Goal: Task Accomplishment & Management: Use online tool/utility

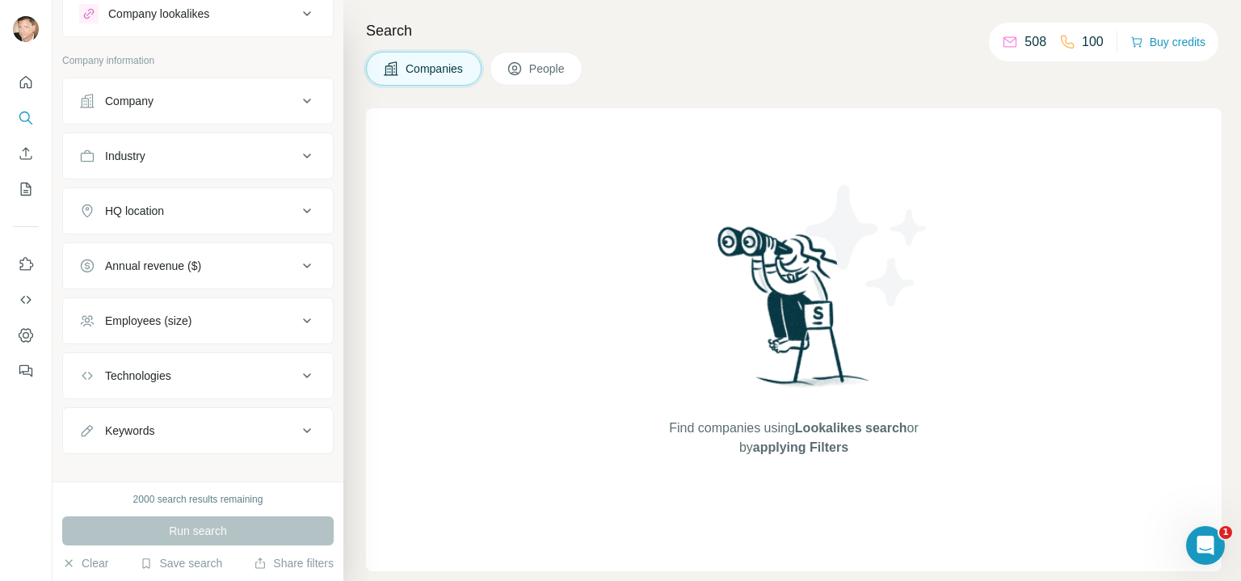
scroll to position [66, 0]
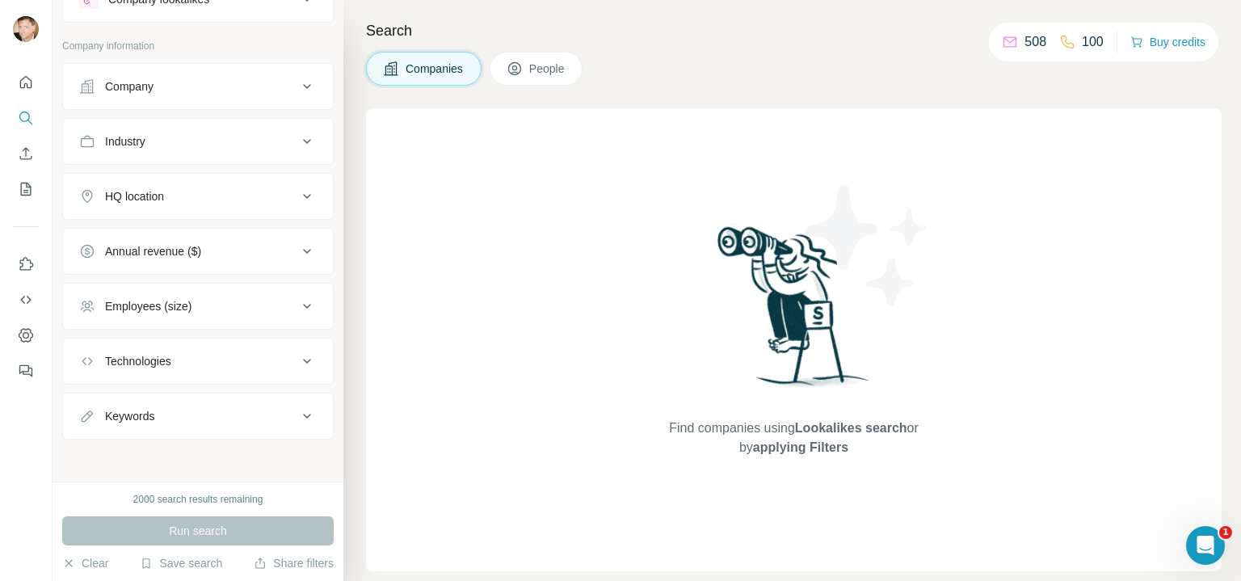
click at [297, 361] on icon at bounding box center [306, 361] width 19 height 19
click at [140, 401] on input "text" at bounding box center [198, 401] width 238 height 29
type input "*"
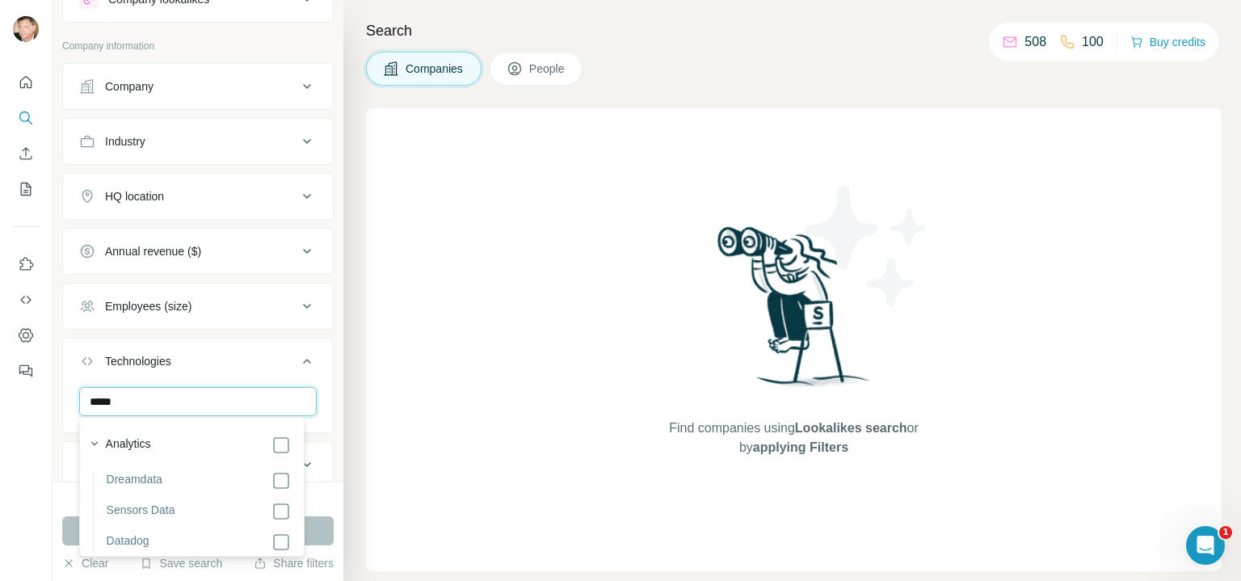
type input "****"
click at [297, 196] on icon at bounding box center [306, 196] width 19 height 19
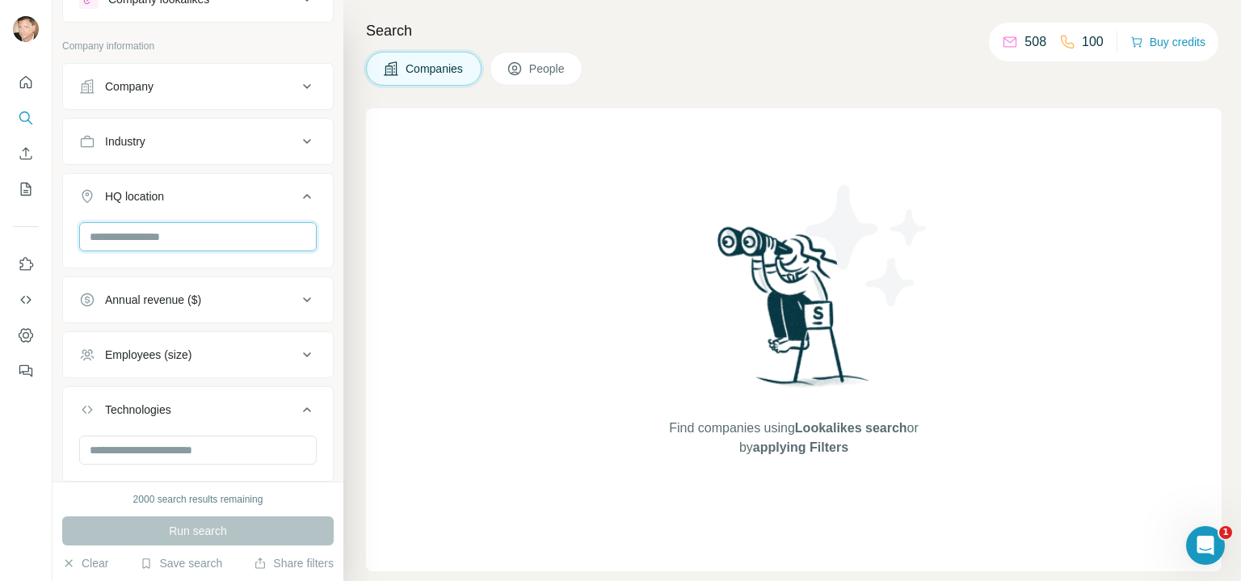
click at [137, 239] on input "text" at bounding box center [198, 236] width 238 height 29
type input "*"
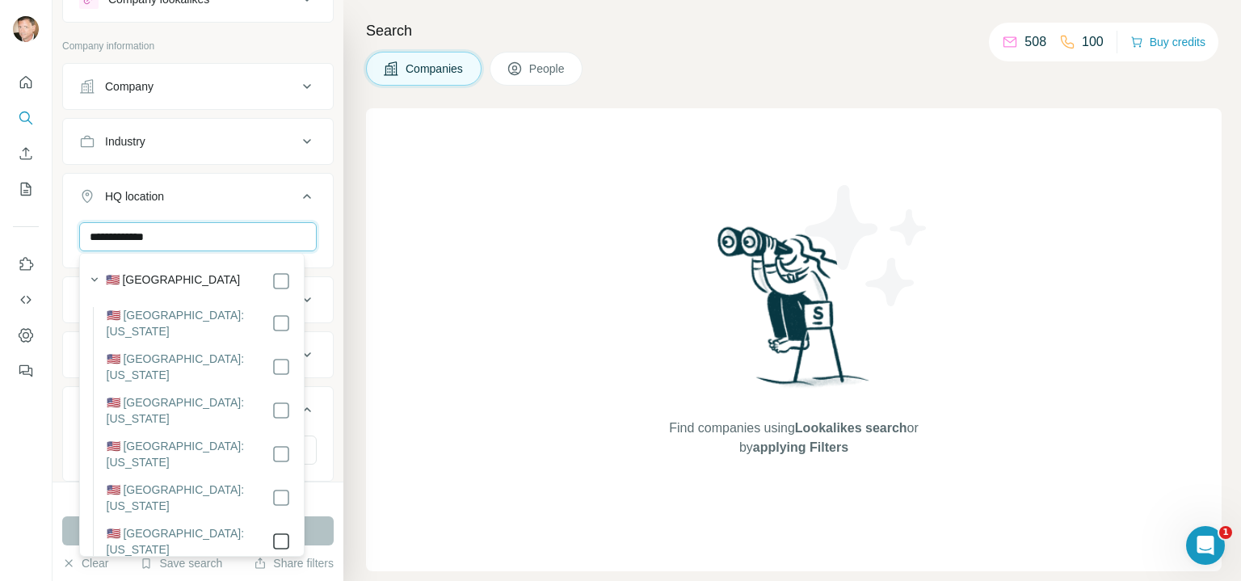
type input "**********"
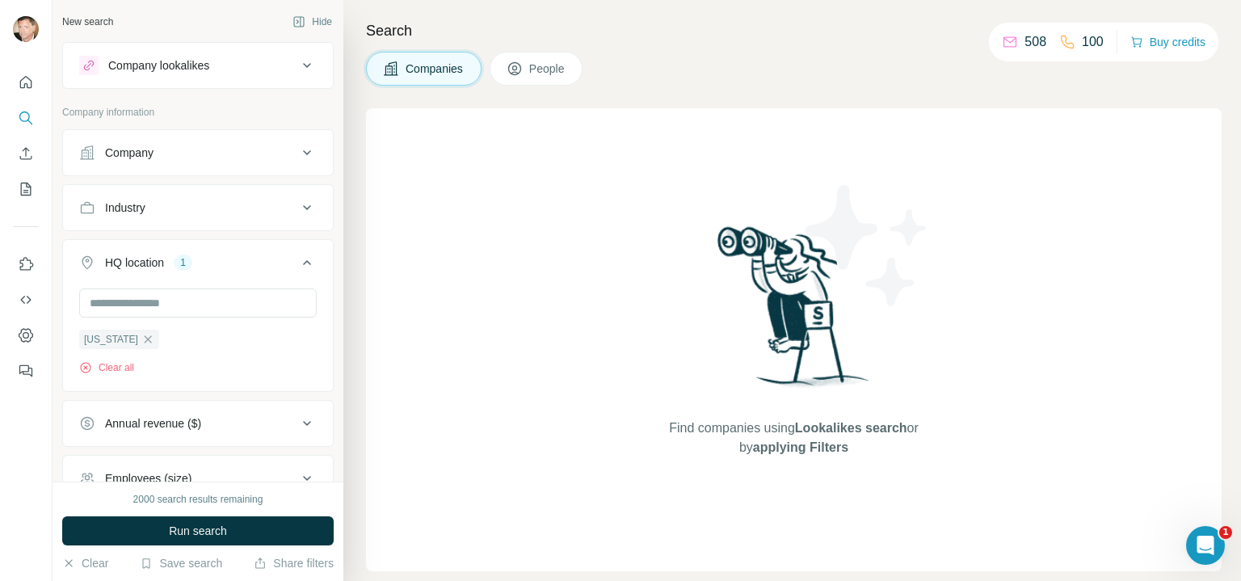
click at [235, 67] on div "Company lookalikes" at bounding box center [188, 65] width 218 height 19
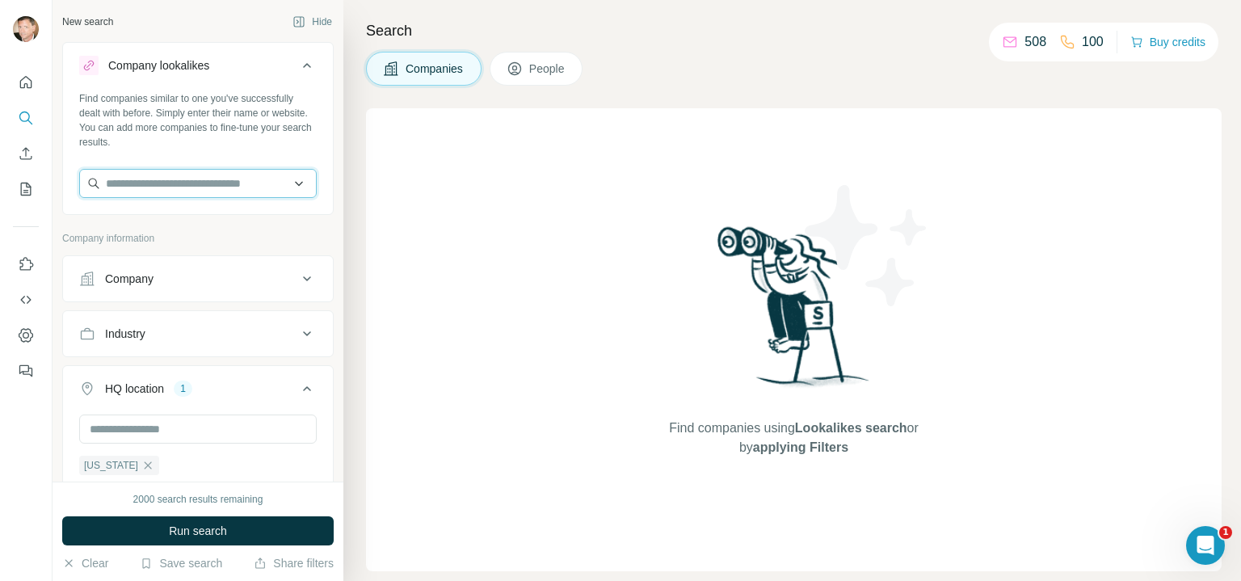
click at [115, 187] on input "text" at bounding box center [198, 183] width 238 height 29
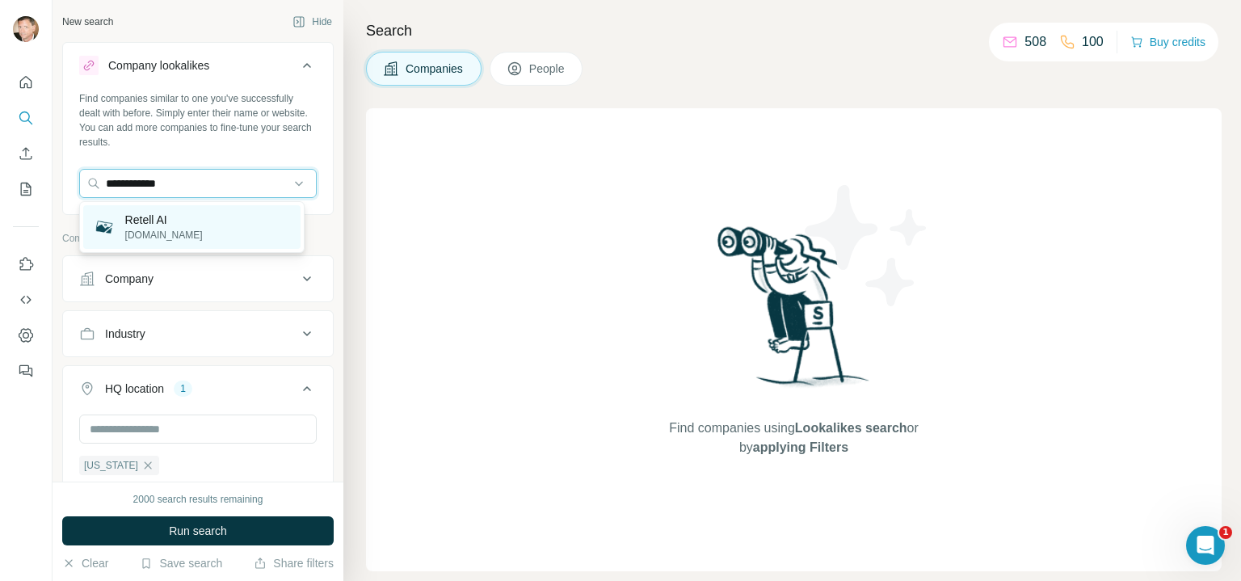
type input "**********"
click at [158, 233] on p "[DOMAIN_NAME]" at bounding box center [164, 235] width 78 height 15
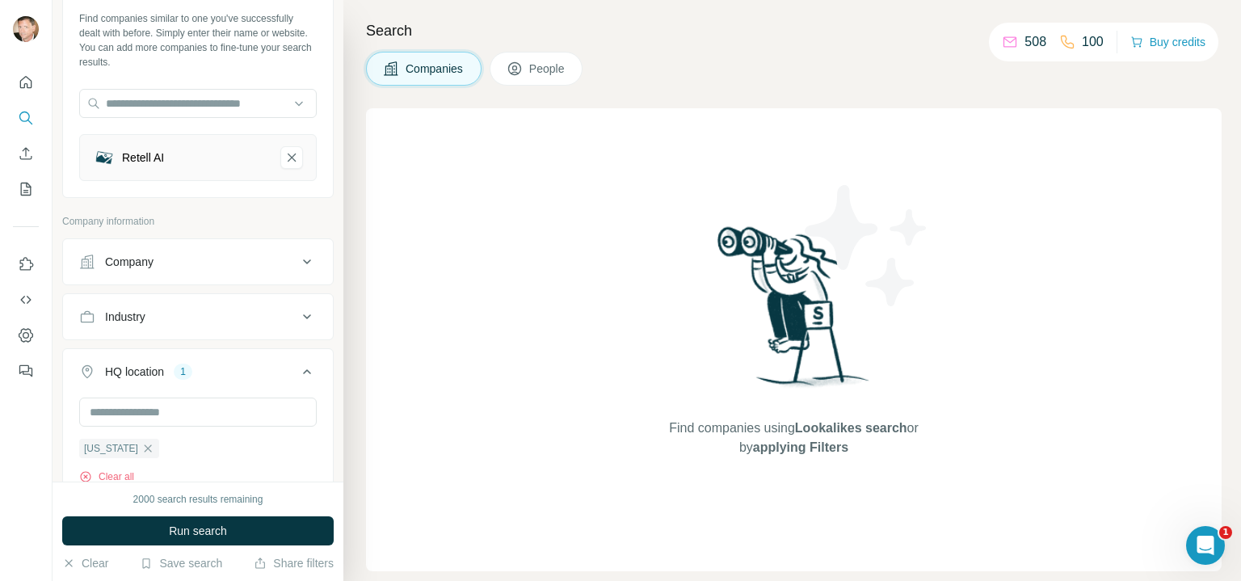
scroll to position [79, 0]
click at [297, 319] on icon at bounding box center [306, 317] width 19 height 19
click at [158, 361] on input at bounding box center [190, 358] width 200 height 18
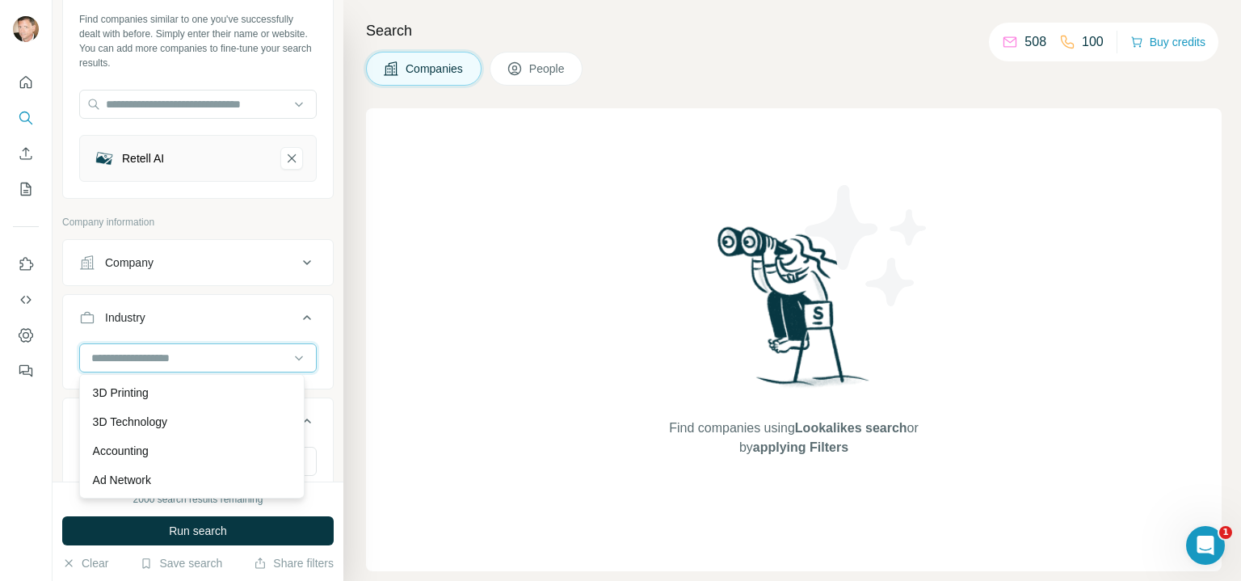
click at [158, 361] on input at bounding box center [190, 358] width 200 height 18
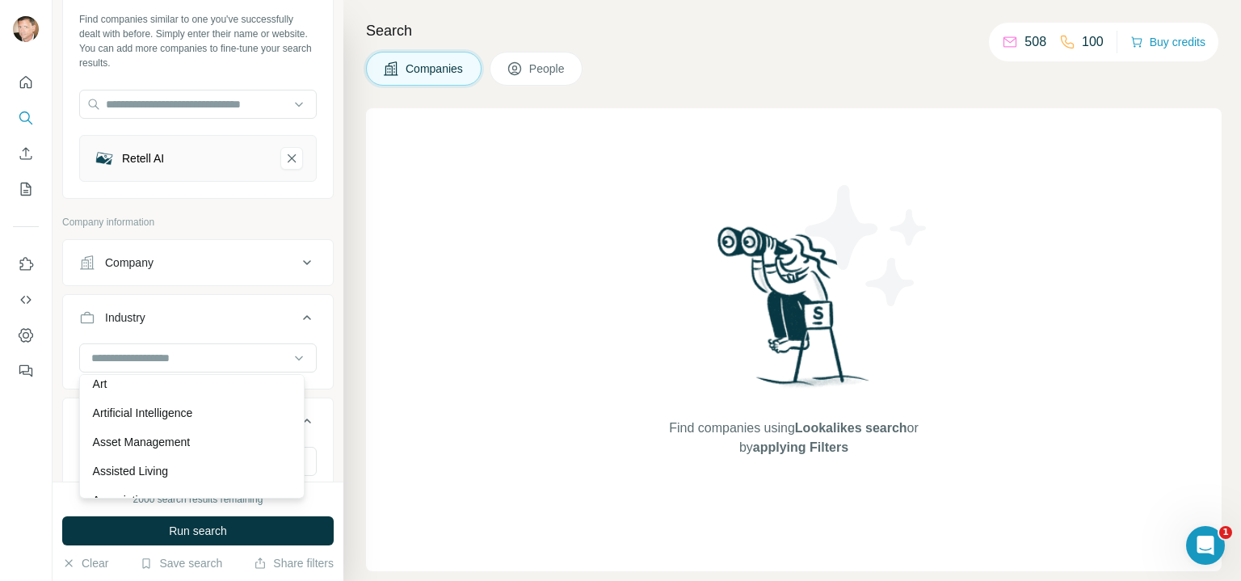
scroll to position [834, 0]
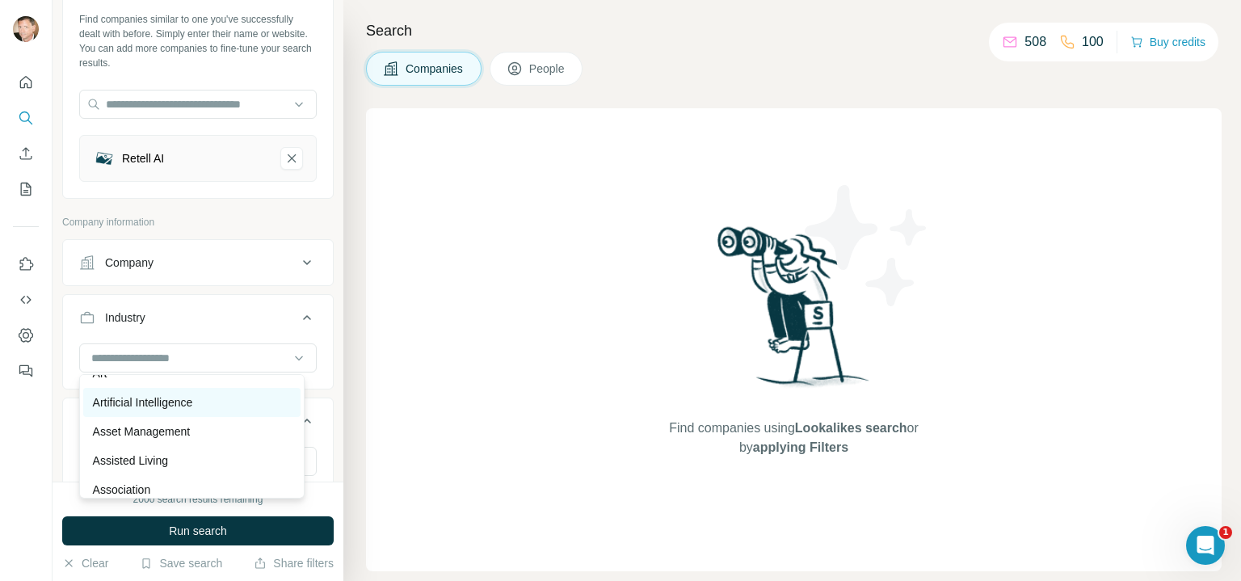
click at [151, 411] on p "Artificial Intelligence" at bounding box center [143, 402] width 100 height 16
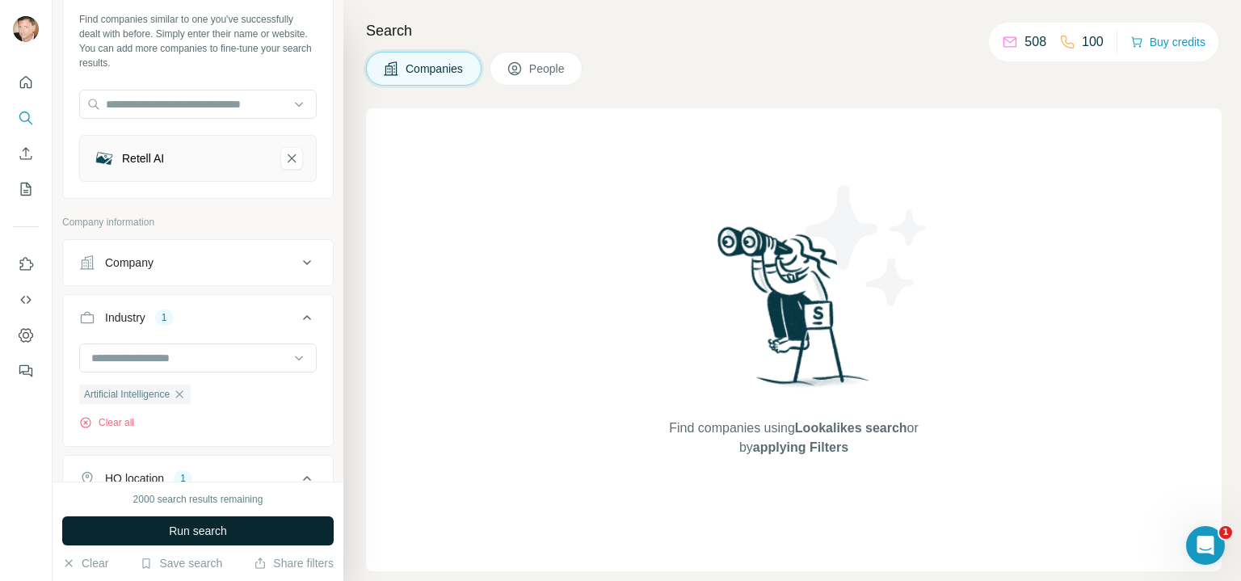
click at [196, 533] on span "Run search" at bounding box center [198, 531] width 58 height 16
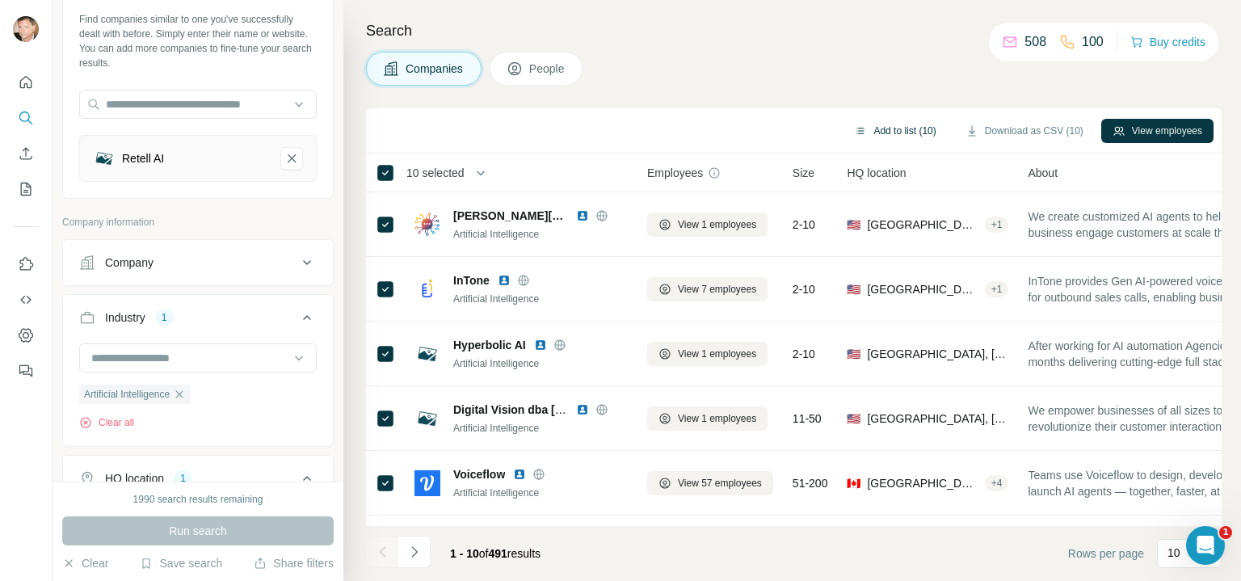
click at [875, 129] on button "Add to list (10)" at bounding box center [895, 131] width 104 height 24
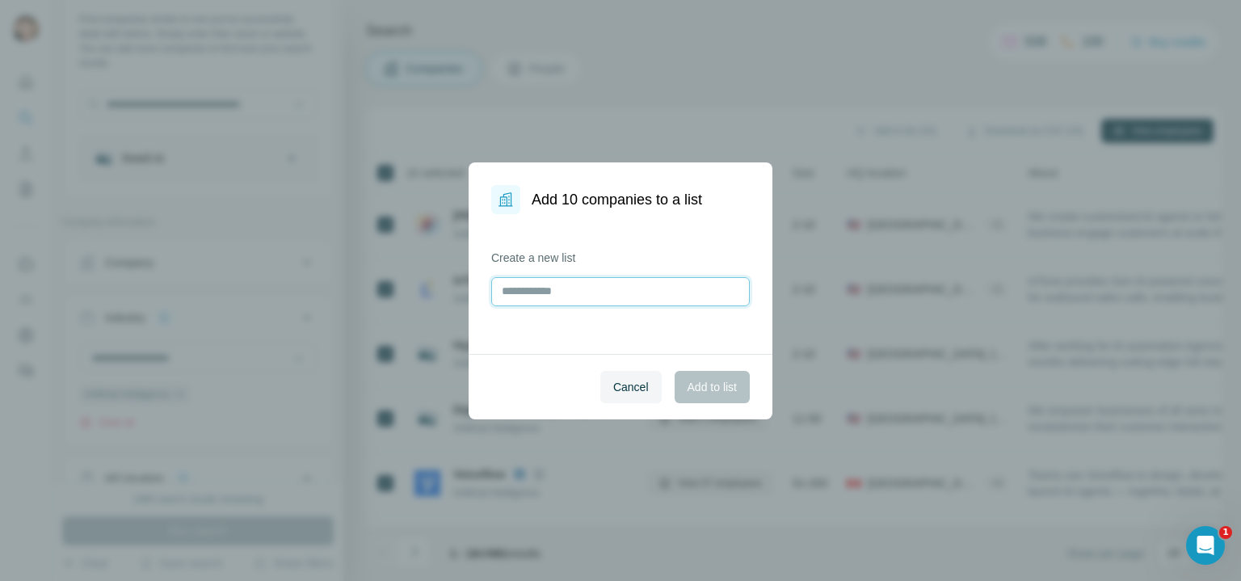
click at [538, 296] on input "text" at bounding box center [620, 291] width 259 height 29
type input "**********"
click at [707, 382] on span "Add to list" at bounding box center [712, 387] width 49 height 16
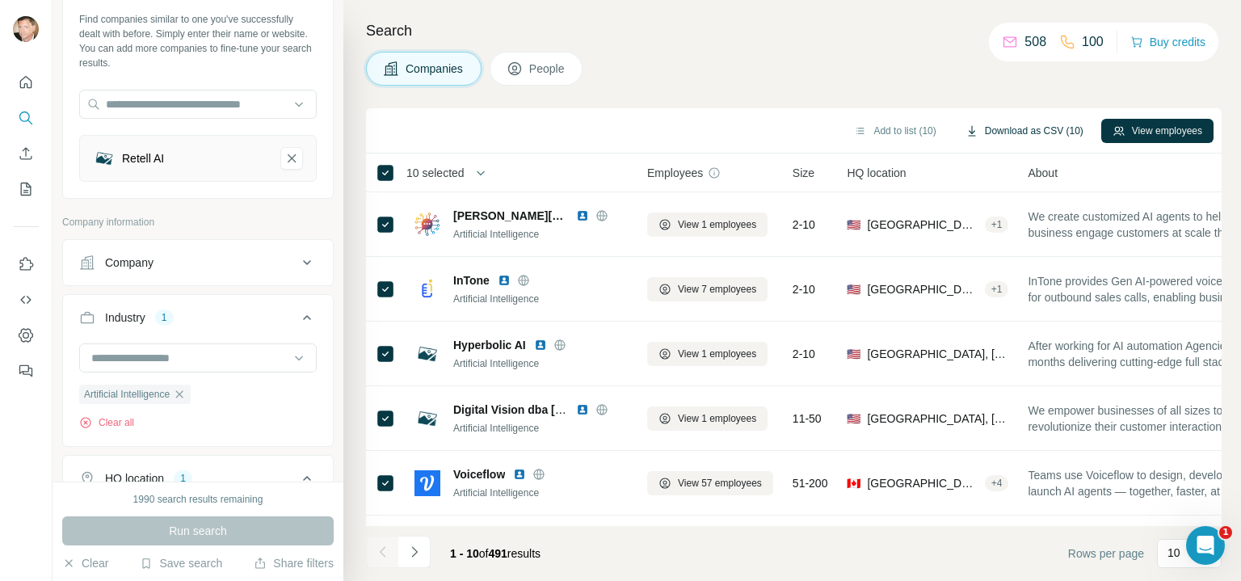
click at [1035, 129] on button "Download as CSV (10)" at bounding box center [1025, 131] width 141 height 24
click at [608, 112] on div "Add to list (10) Download as CSV (10) View employees" at bounding box center [794, 130] width 856 height 45
click at [444, 538] on div "1 - 10 of 491 results" at bounding box center [495, 554] width 116 height 36
click at [1152, 129] on button "View employees" at bounding box center [1158, 131] width 112 height 24
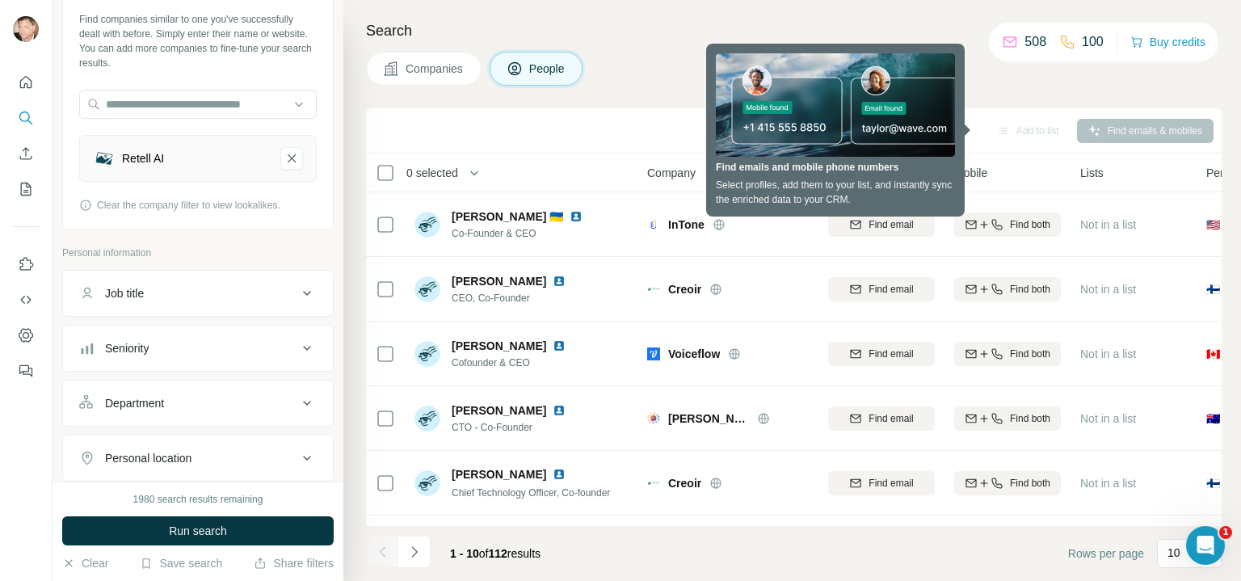
click at [609, 124] on div "Add to list Find emails & mobiles" at bounding box center [794, 130] width 840 height 28
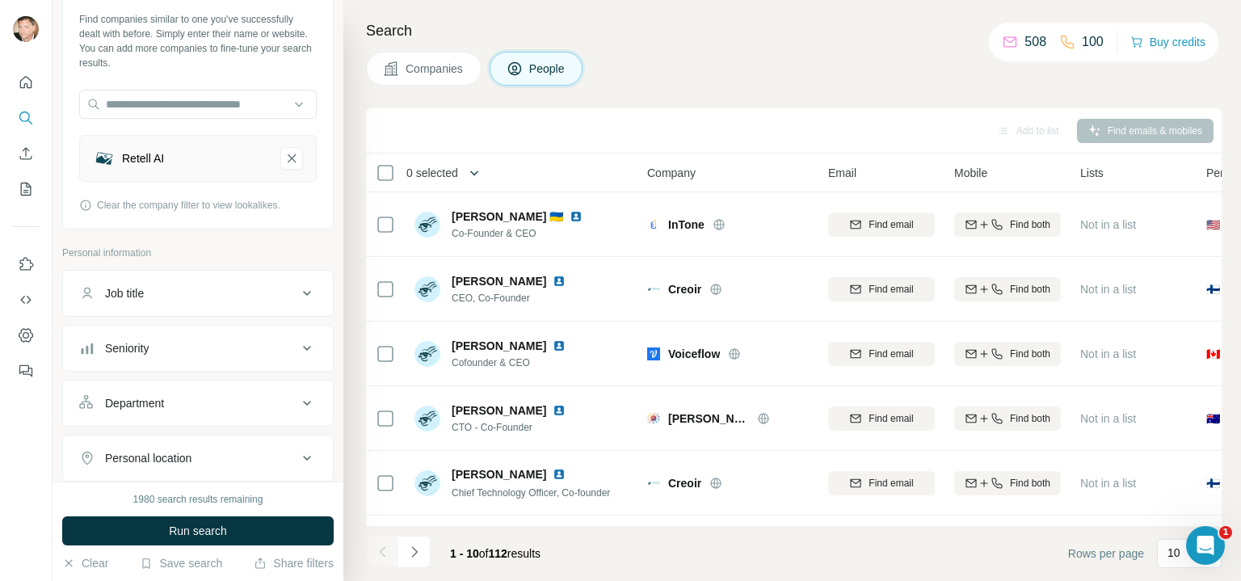
click at [483, 172] on icon "button" at bounding box center [474, 173] width 16 height 16
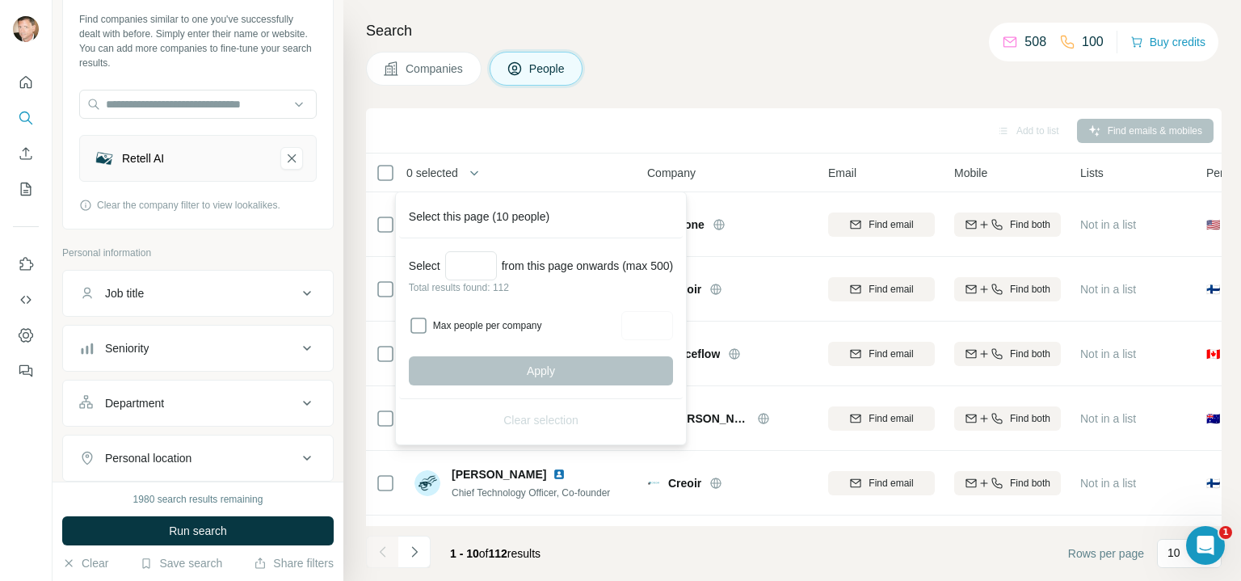
click at [567, 129] on div "Add to list Find emails & mobiles" at bounding box center [794, 130] width 840 height 28
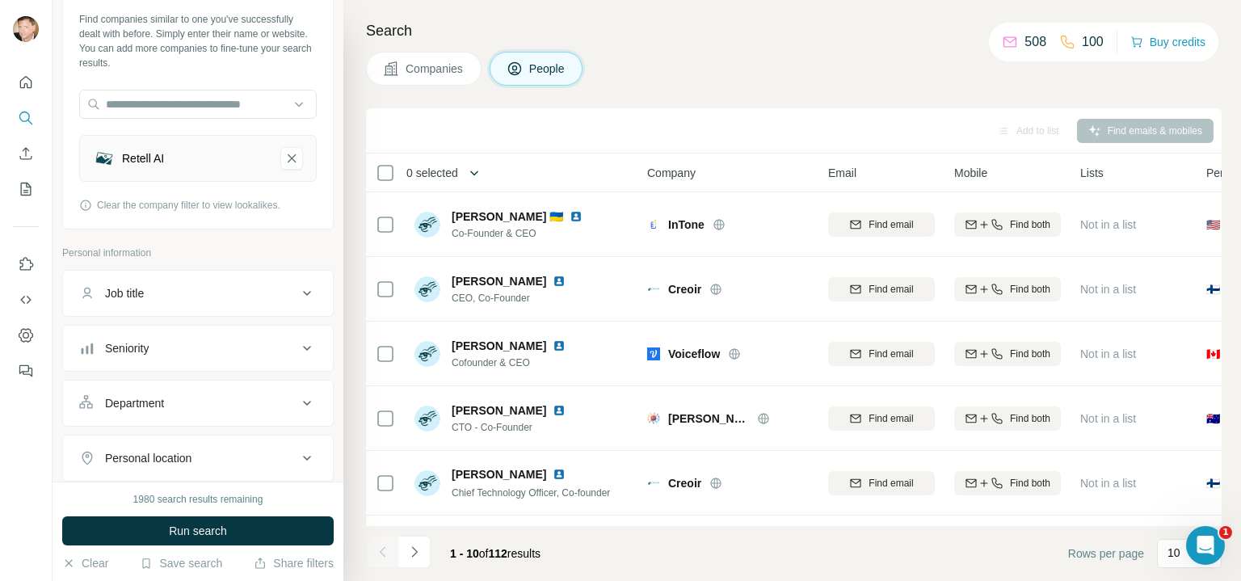
click at [478, 172] on icon "button" at bounding box center [474, 173] width 8 height 5
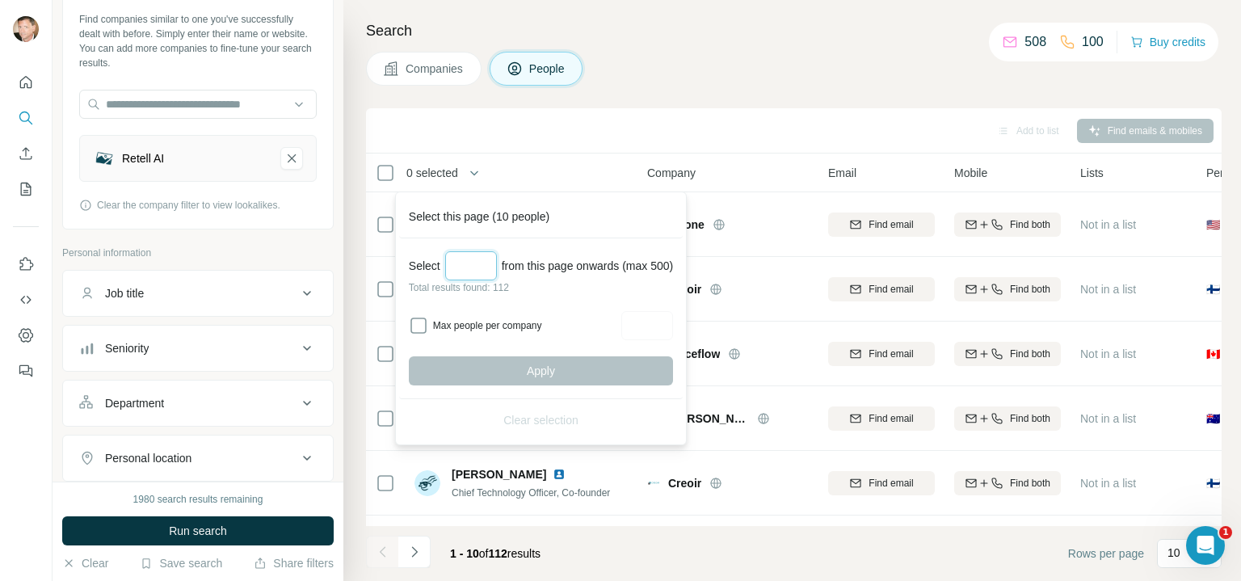
click at [465, 263] on input "Select a number (up to 500)" at bounding box center [471, 265] width 52 height 29
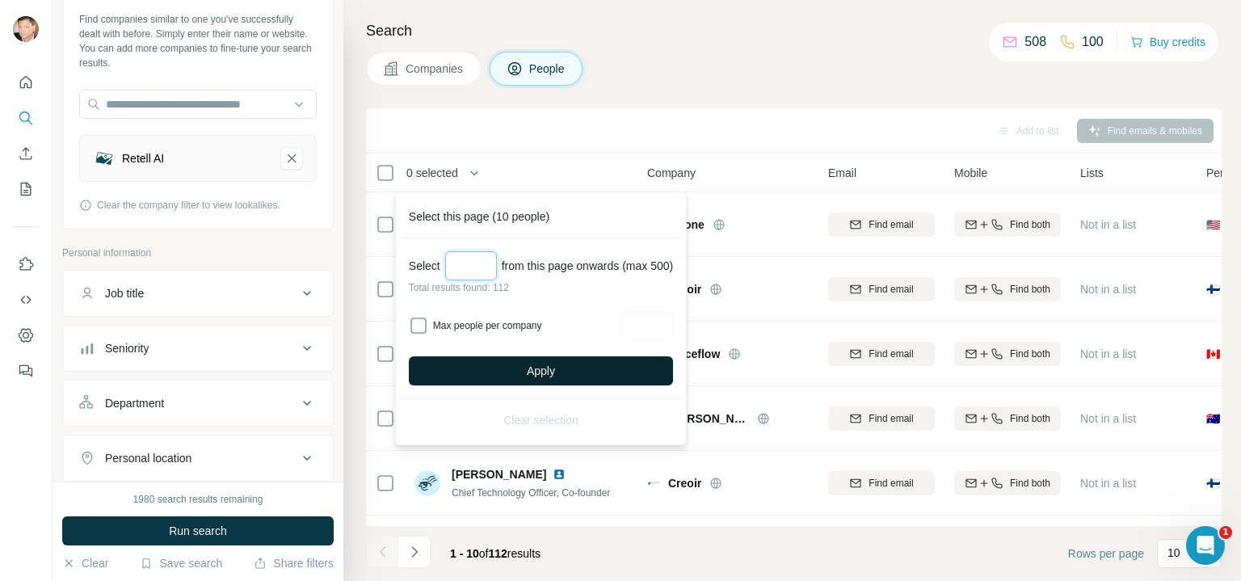
type input "***"
click at [546, 365] on span "Apply" at bounding box center [541, 371] width 28 height 16
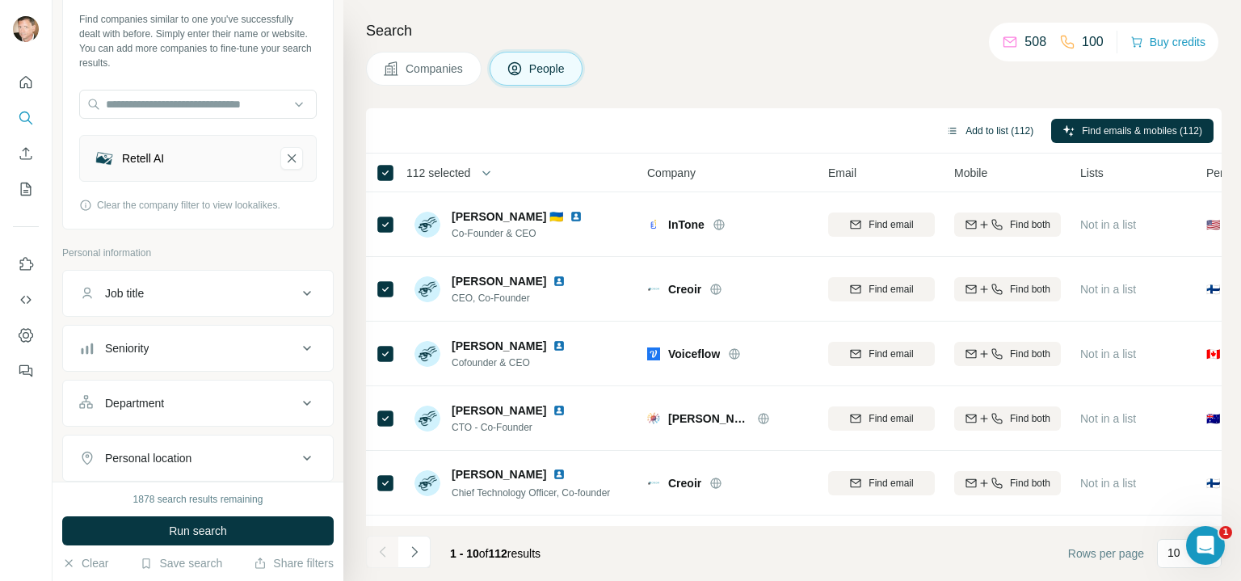
click at [963, 129] on button "Add to list (112)" at bounding box center [990, 131] width 110 height 24
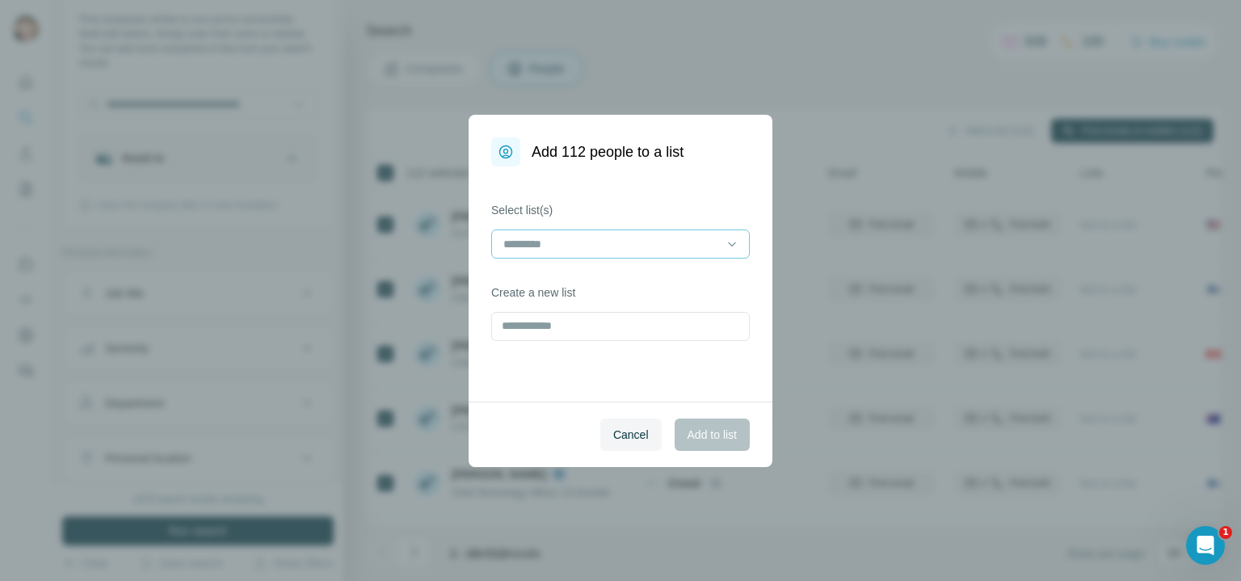
click at [554, 245] on input at bounding box center [611, 244] width 218 height 18
click at [525, 331] on input "text" at bounding box center [620, 326] width 259 height 29
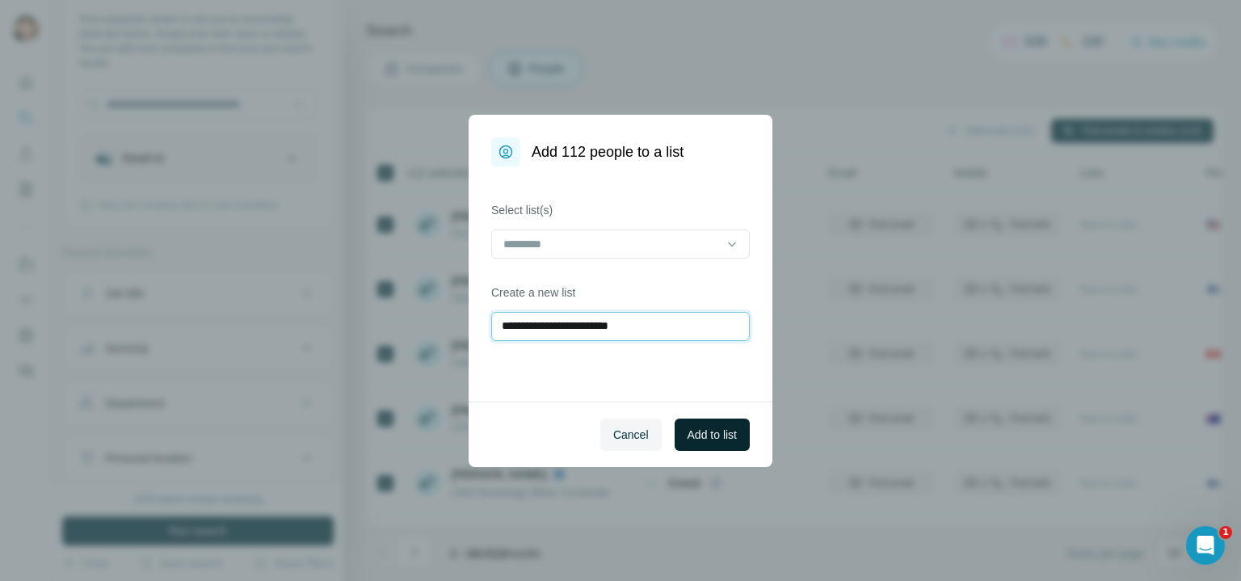
type input "**********"
click at [709, 435] on span "Add to list" at bounding box center [712, 435] width 49 height 16
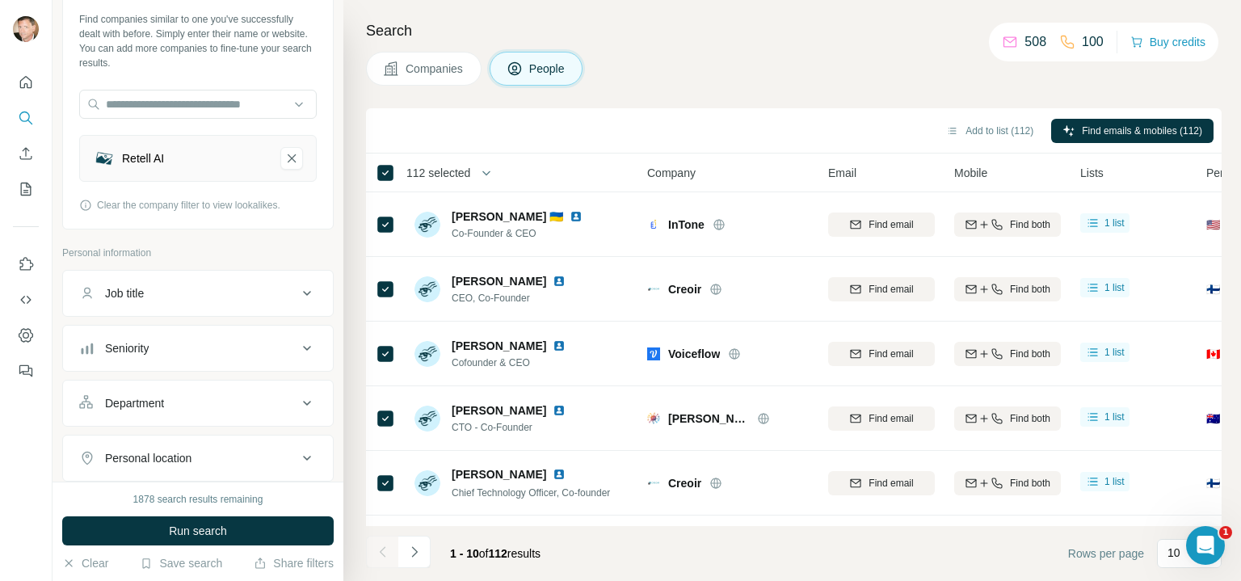
click at [220, 345] on div "Seniority" at bounding box center [188, 348] width 218 height 16
click at [28, 194] on icon "My lists" at bounding box center [26, 189] width 16 height 16
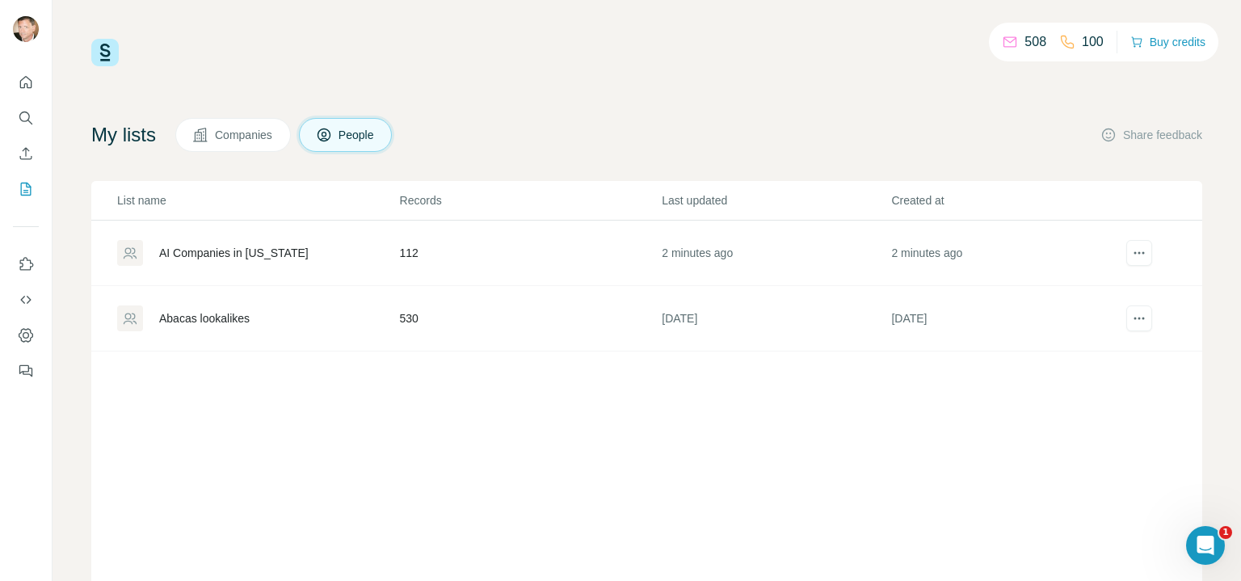
click at [246, 132] on span "Companies" at bounding box center [244, 135] width 59 height 16
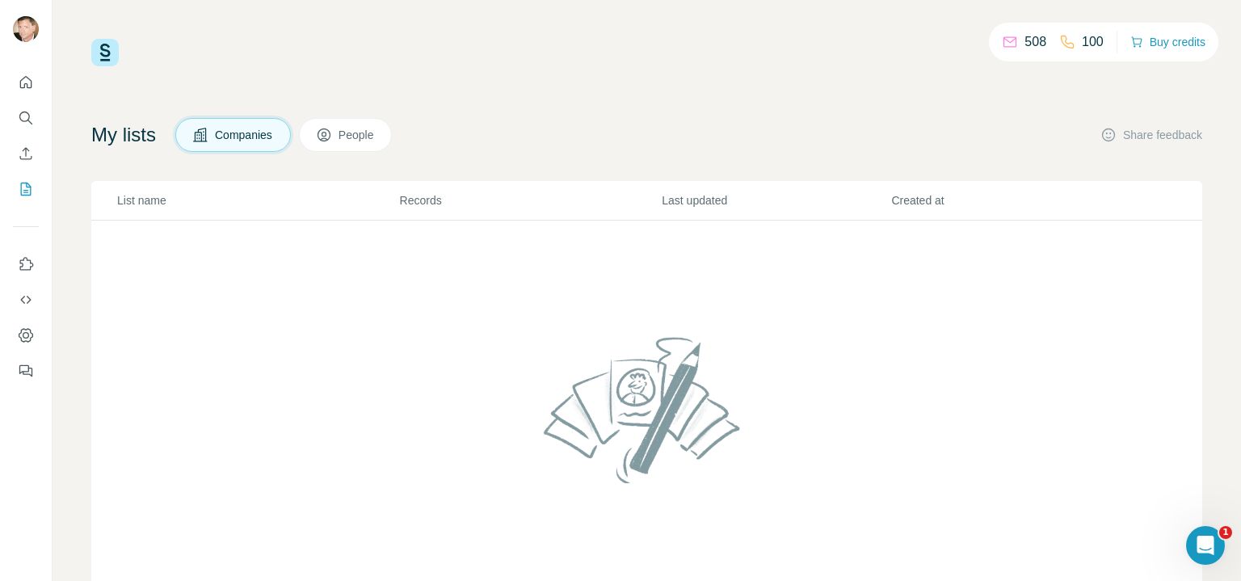
click at [358, 133] on span "People" at bounding box center [357, 135] width 37 height 16
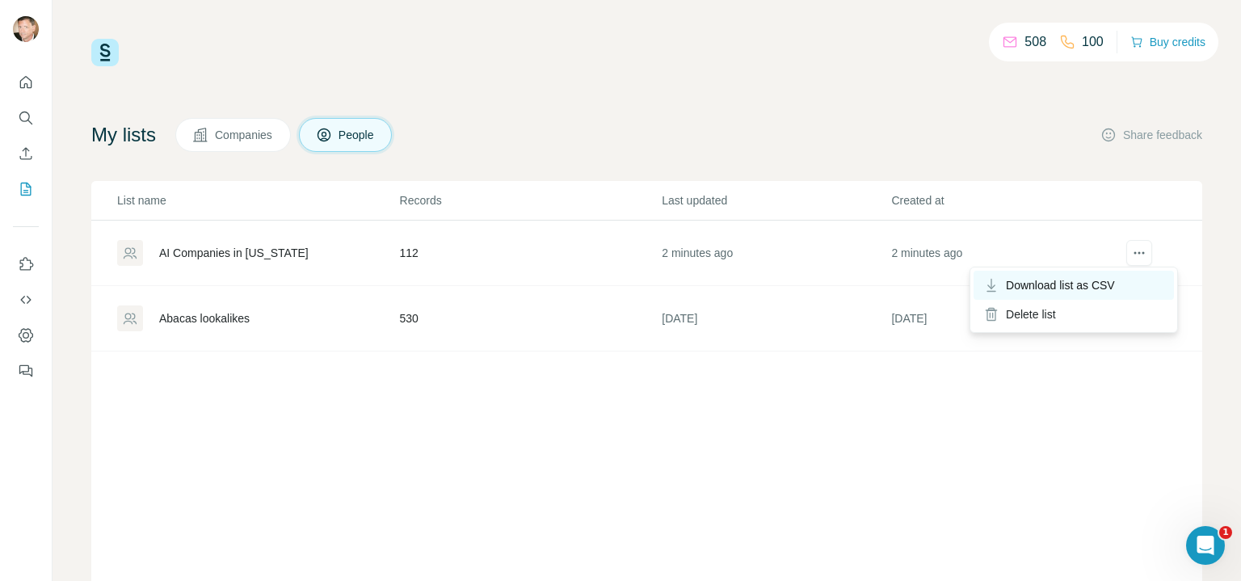
click at [1102, 281] on span "Download list as CSV" at bounding box center [1060, 285] width 109 height 16
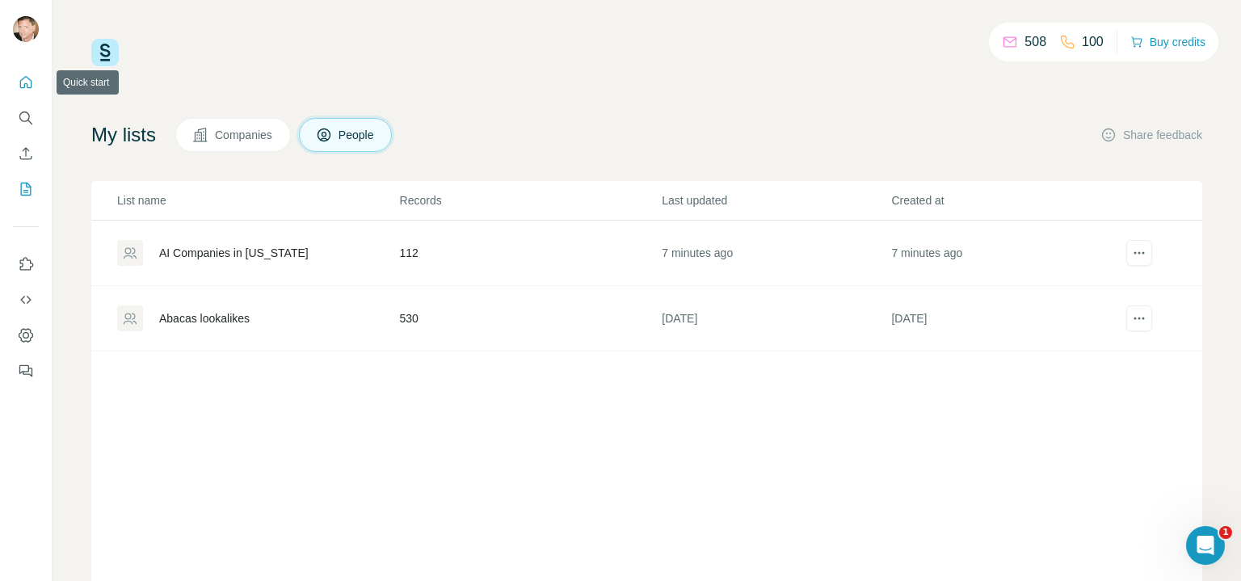
click at [26, 82] on icon "Quick start" at bounding box center [26, 82] width 16 height 16
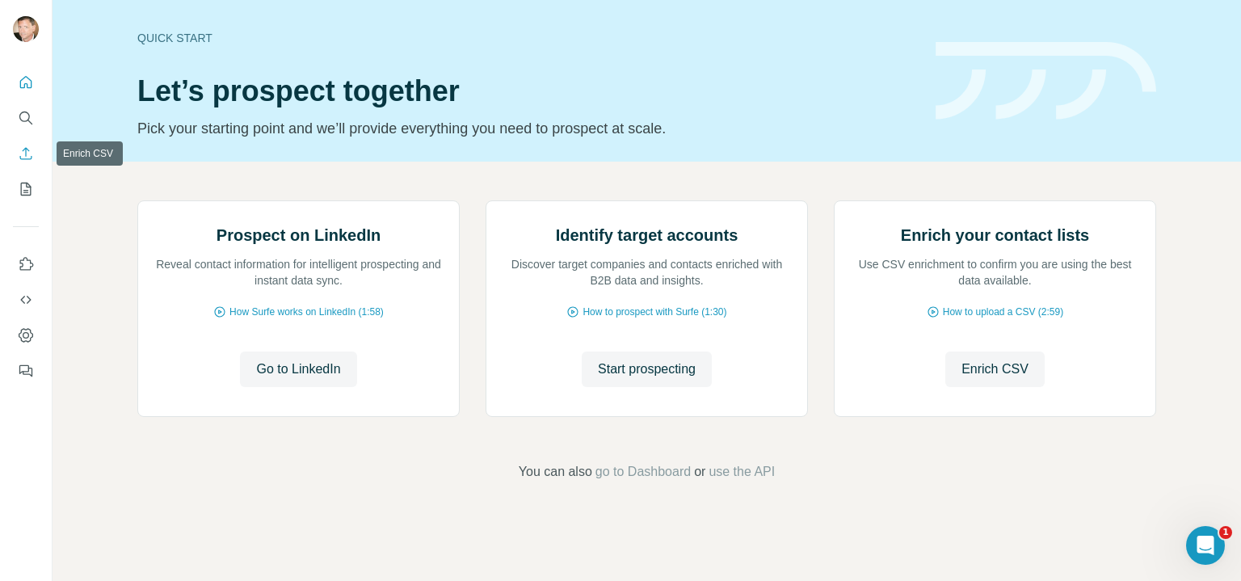
click at [26, 148] on icon "Enrich CSV" at bounding box center [26, 153] width 12 height 12
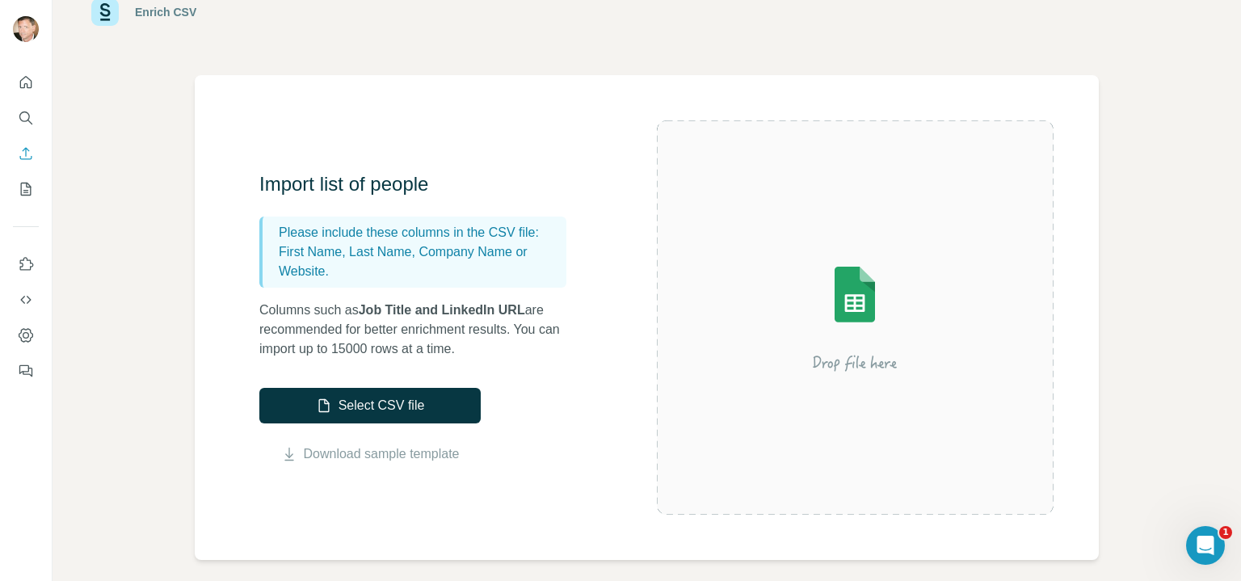
scroll to position [52, 0]
click at [348, 457] on link "Download sample template" at bounding box center [382, 453] width 156 height 19
